Goal: Task Accomplishment & Management: Complete application form

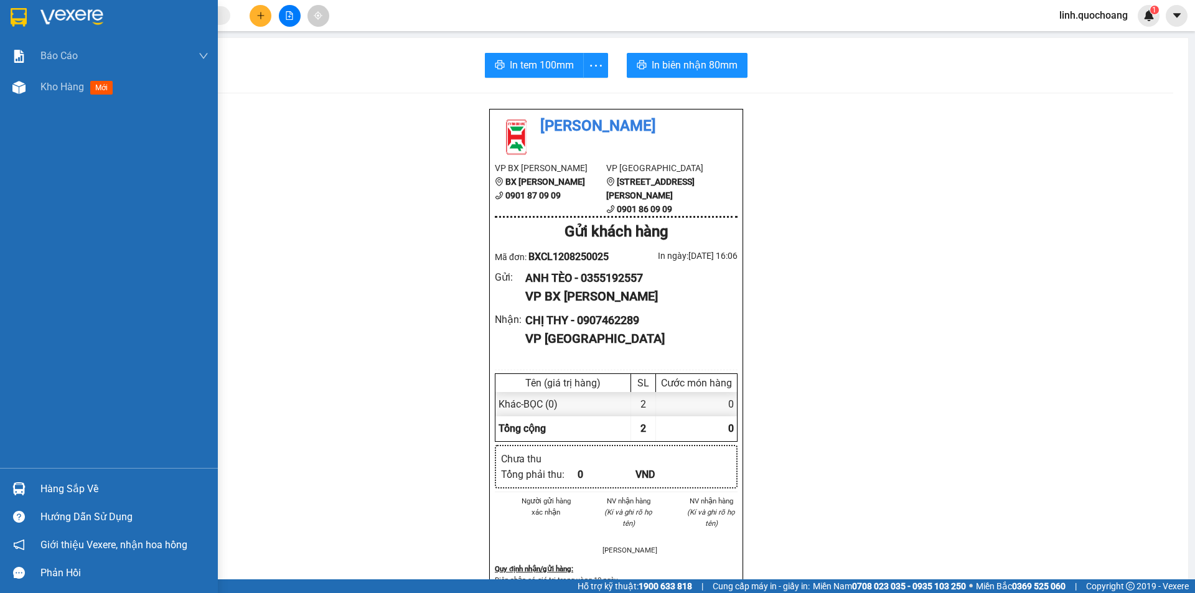
click at [42, 105] on div "Báo cáo Báo cáo dòng tiền (trạm) Doanh số tạo đơn theo VP gửi (trạm) Kho hàng m…" at bounding box center [109, 254] width 218 height 428
click at [36, 86] on div "Kho hàng mới" at bounding box center [109, 87] width 218 height 31
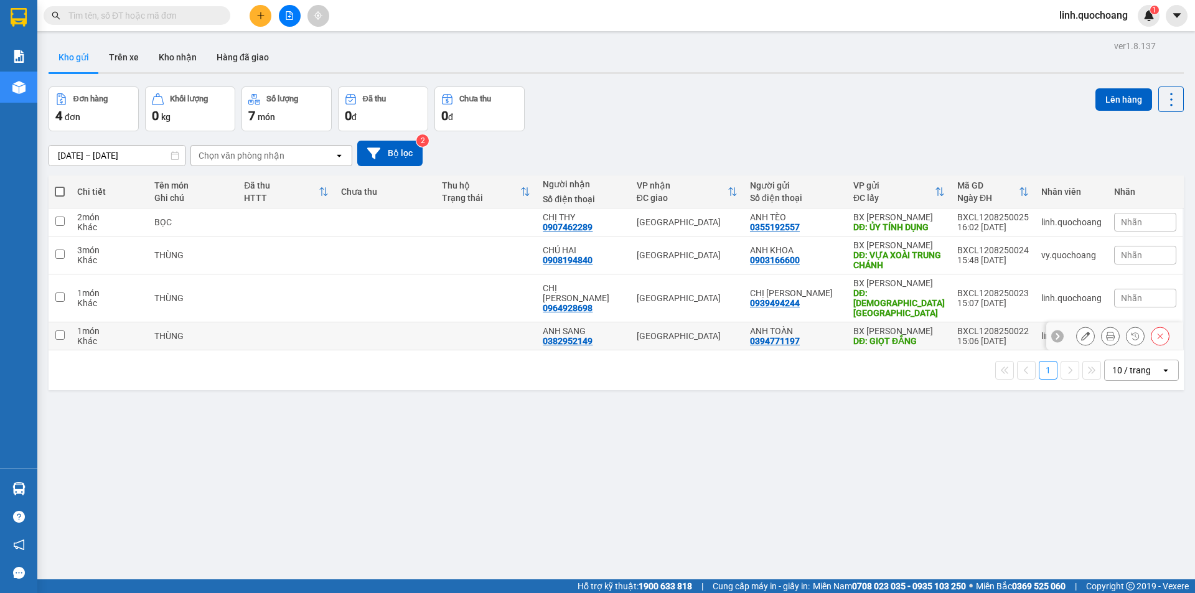
click at [560, 331] on div "ANH SANG" at bounding box center [584, 331] width 82 height 10
checkbox input "true"
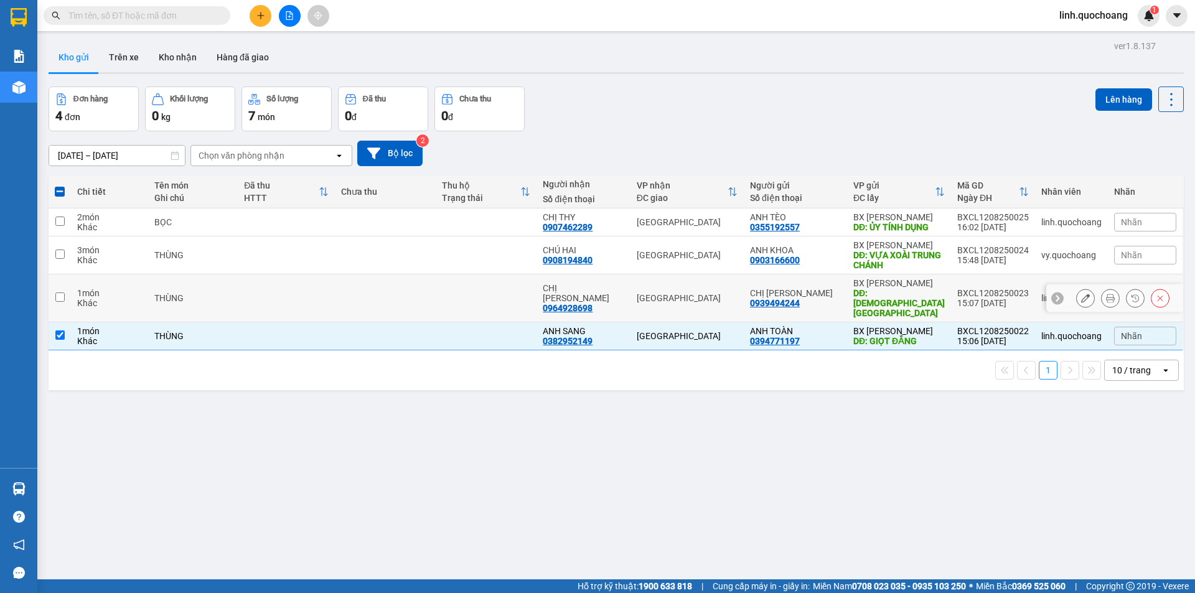
click at [499, 296] on td at bounding box center [486, 299] width 101 height 48
checkbox input "true"
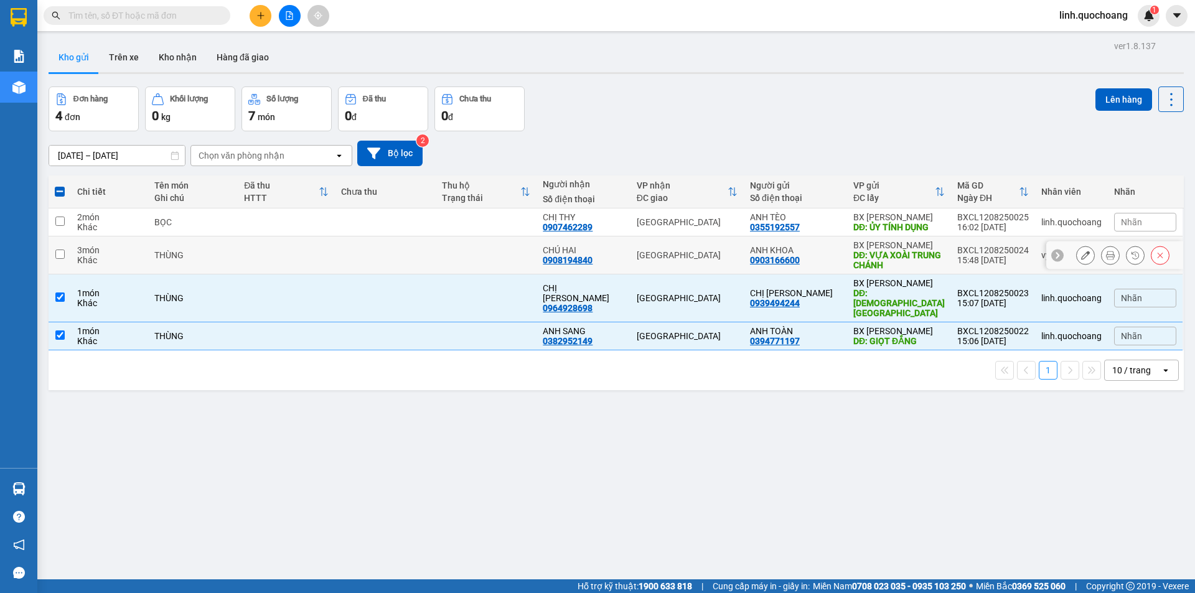
click at [511, 257] on td at bounding box center [486, 256] width 101 height 38
checkbox input "true"
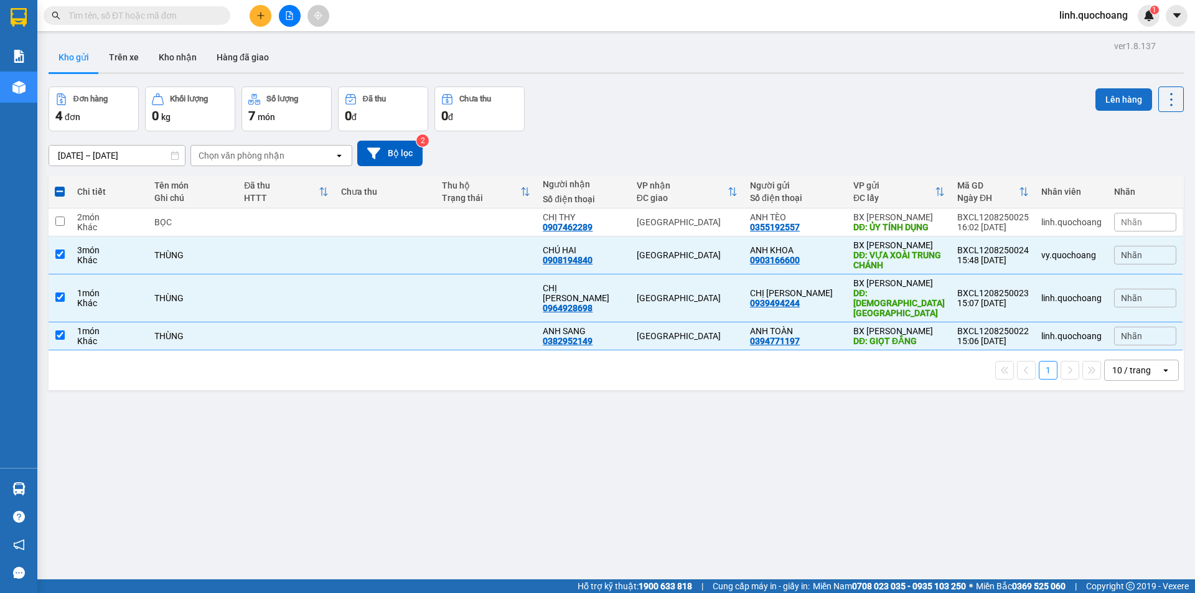
click at [1106, 92] on button "Lên hàng" at bounding box center [1124, 99] width 57 height 22
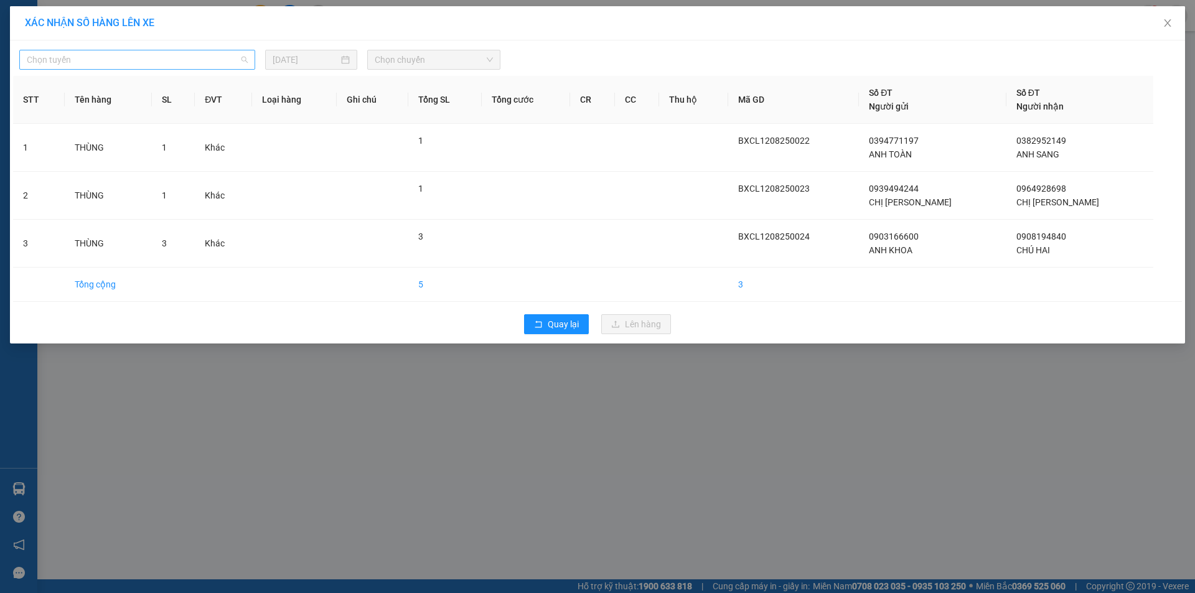
click at [235, 62] on span "Chọn tuyến" at bounding box center [137, 59] width 221 height 19
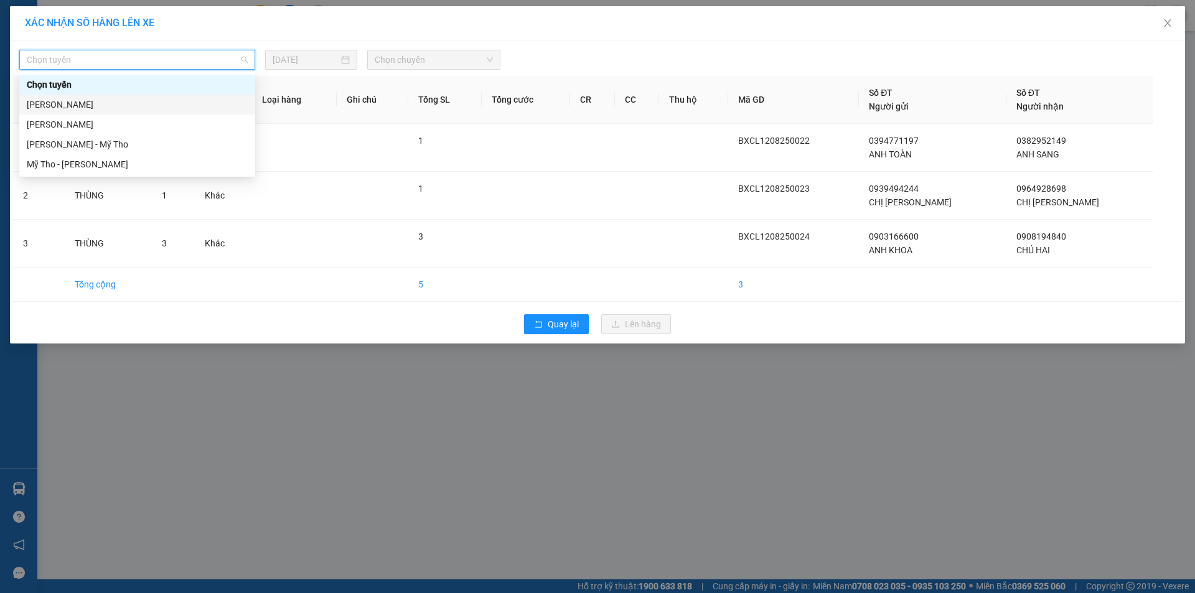
click at [244, 102] on div "[PERSON_NAME]" at bounding box center [137, 105] width 221 height 14
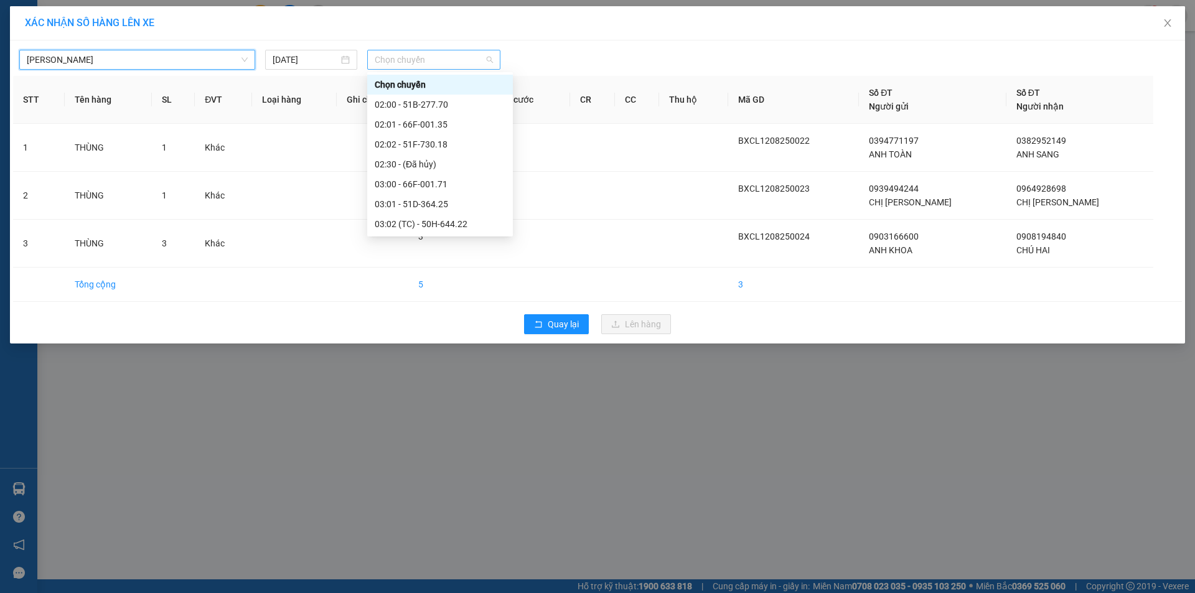
click at [478, 53] on span "Chọn chuyến" at bounding box center [434, 59] width 118 height 19
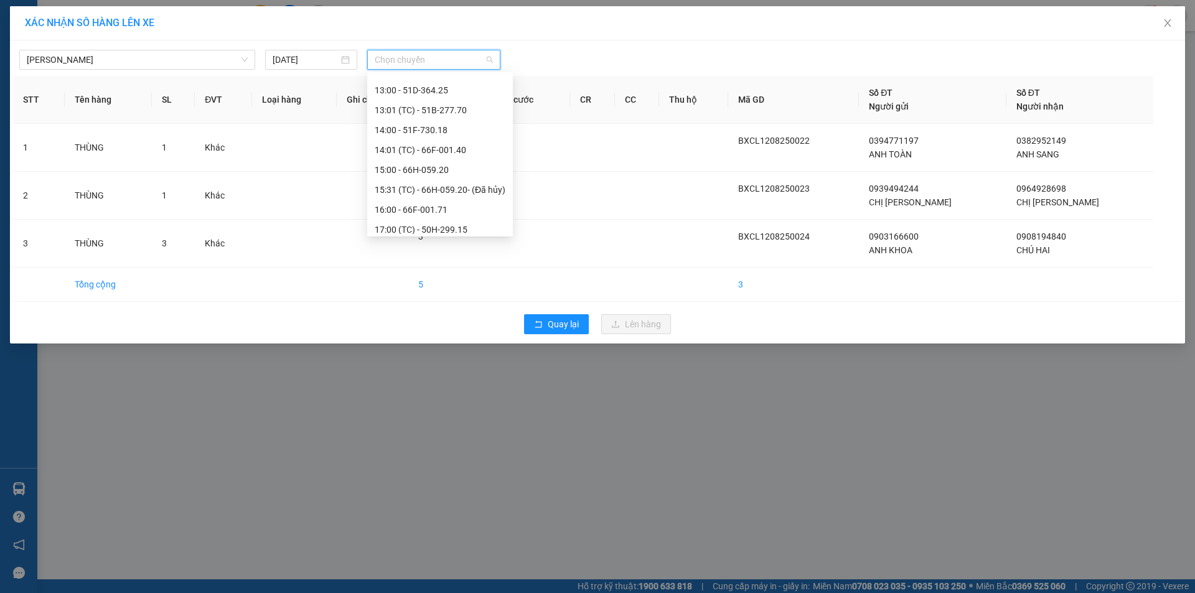
scroll to position [374, 0]
click at [422, 209] on div "16:00 - 66F-001.71" at bounding box center [440, 209] width 131 height 14
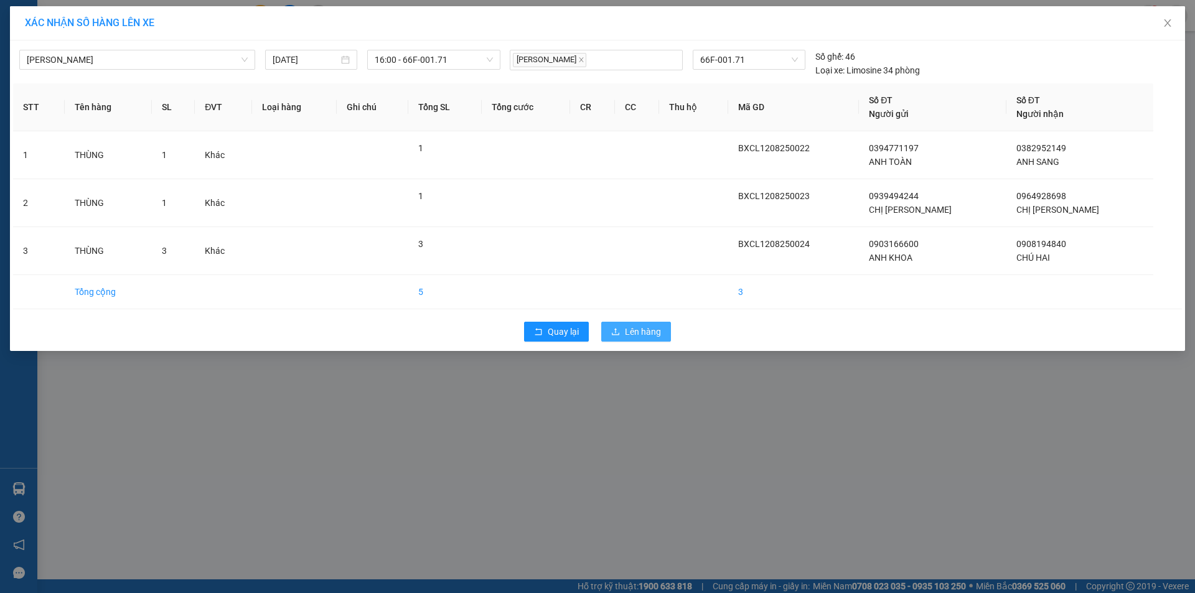
click at [628, 327] on span "Lên hàng" at bounding box center [643, 332] width 36 height 14
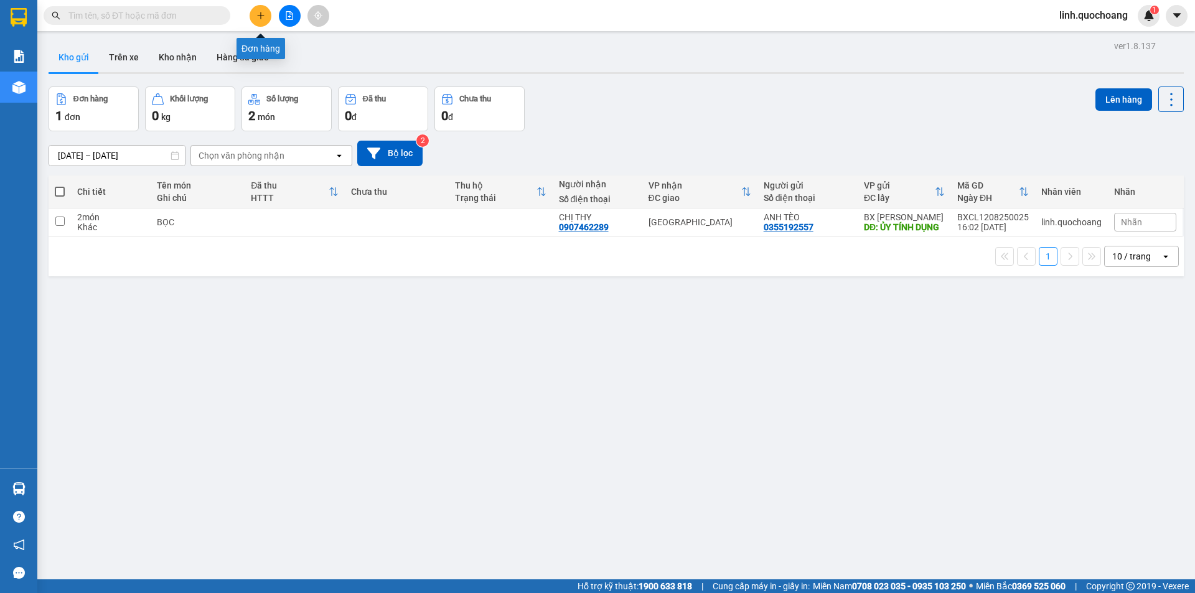
click at [263, 11] on icon "plus" at bounding box center [261, 15] width 9 height 9
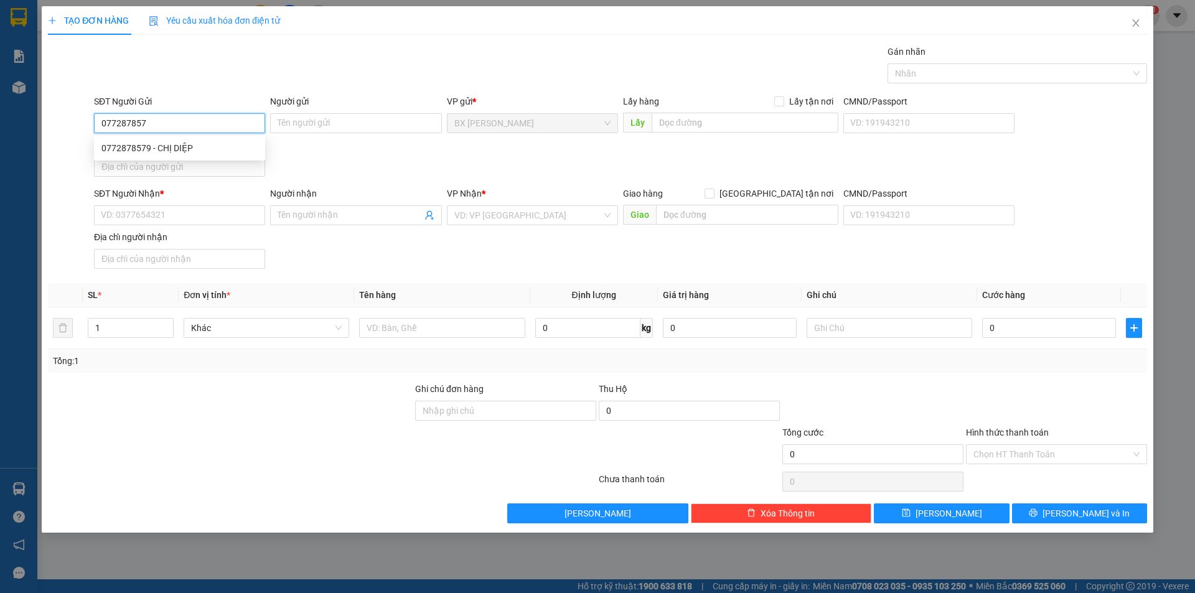
type input "0772878579"
click at [242, 151] on div "0772878579 - CHỊ DIỆP" at bounding box center [179, 148] width 156 height 14
type input "CHỊ DIỆP"
type input "0772878579"
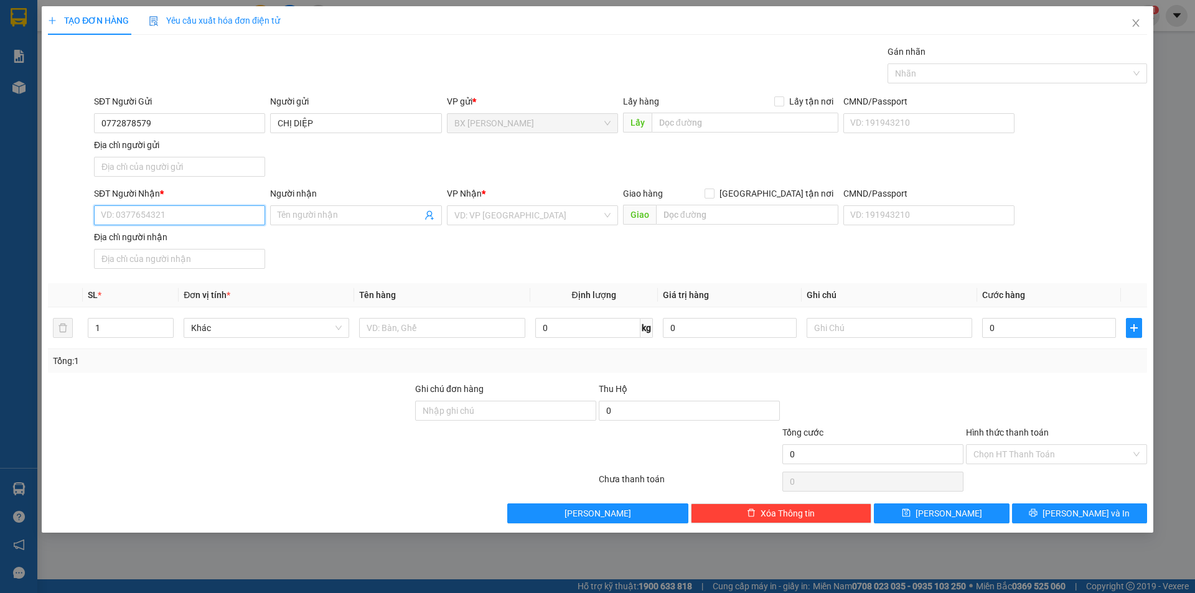
click at [204, 219] on input "SĐT Người Nhận *" at bounding box center [179, 215] width 171 height 20
type input "0908356768"
click at [218, 243] on div "0908356768 - [PERSON_NAME]" at bounding box center [179, 240] width 156 height 14
type input "ANH PHONG"
type input "0908356768"
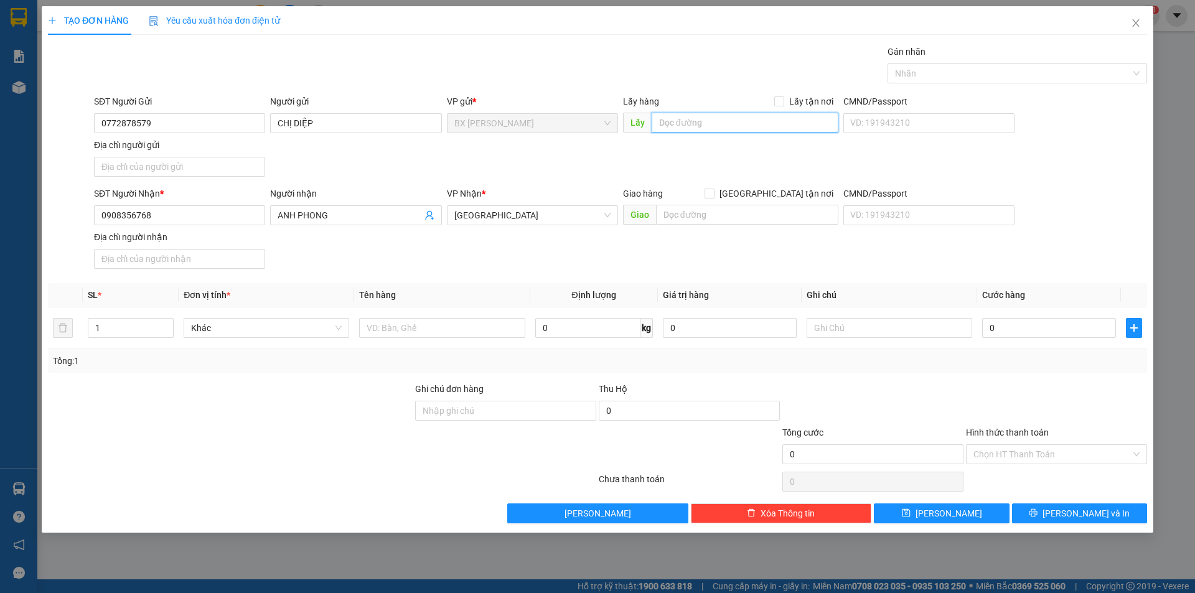
click at [690, 128] on input "text" at bounding box center [745, 123] width 187 height 20
type input "PT Ô BẦU"
click at [432, 331] on input "text" at bounding box center [442, 328] width 166 height 20
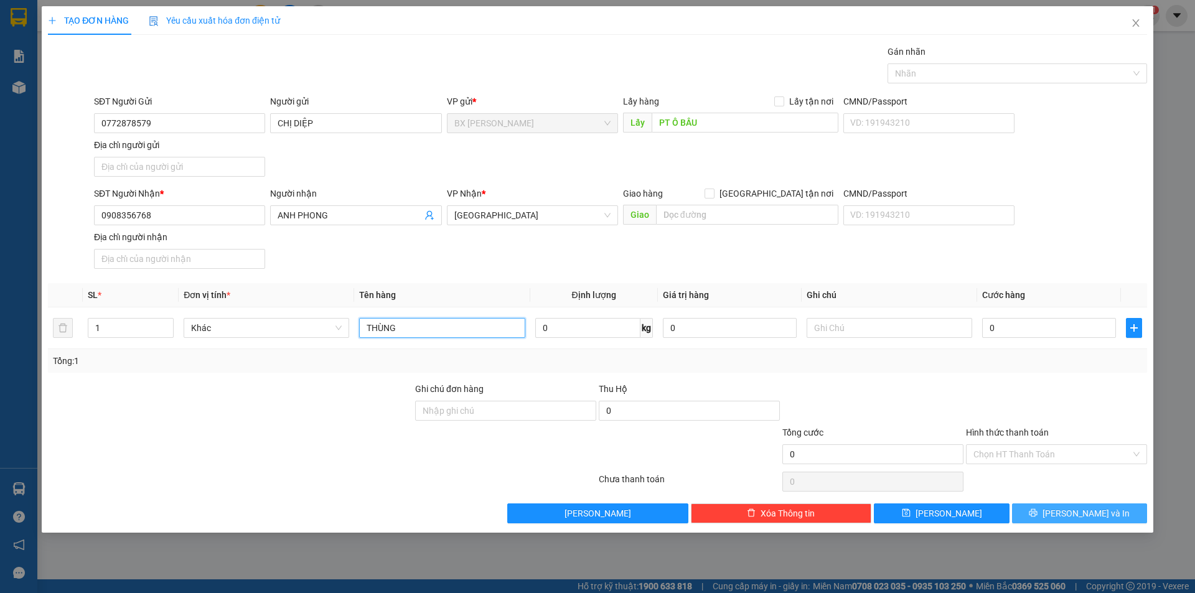
type input "THÙNG"
click at [1069, 510] on button "[PERSON_NAME] và In" at bounding box center [1079, 514] width 135 height 20
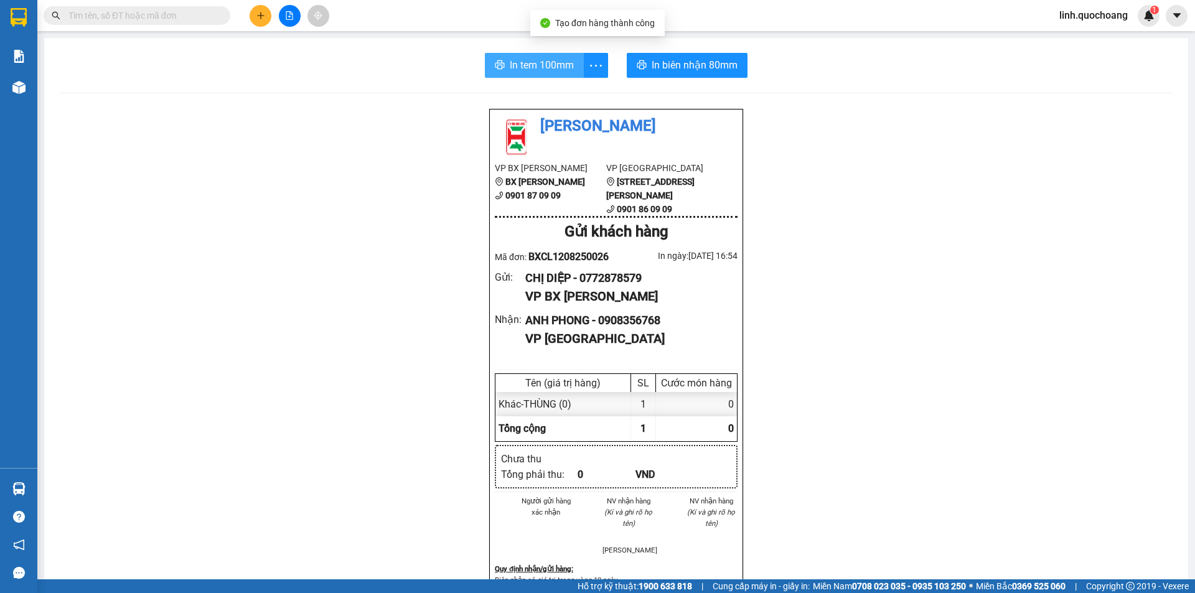
click at [520, 65] on span "In tem 100mm" at bounding box center [542, 65] width 64 height 16
